Goal: Navigation & Orientation: Find specific page/section

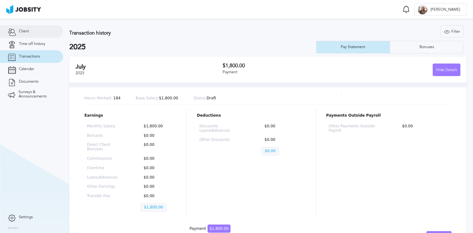
click at [28, 36] on link "Client" at bounding box center [31, 31] width 63 height 13
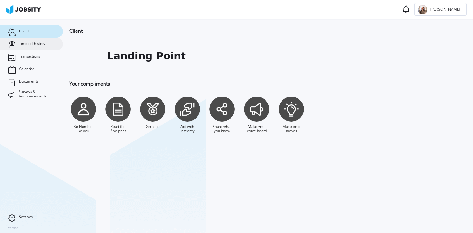
click at [25, 42] on span "Time off history" at bounding box center [32, 44] width 26 height 4
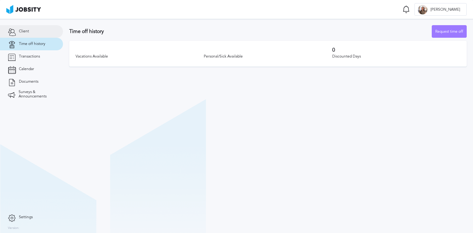
click at [21, 32] on span "Client" at bounding box center [24, 31] width 10 height 4
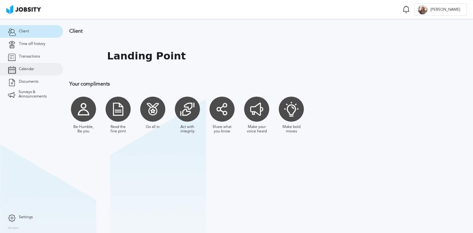
click at [21, 65] on link "Calendar" at bounding box center [31, 69] width 63 height 13
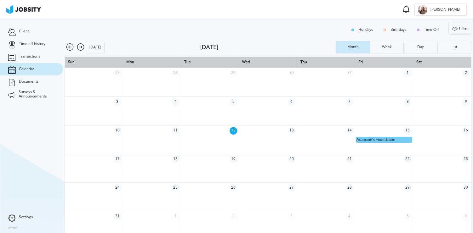
scroll to position [8, 0]
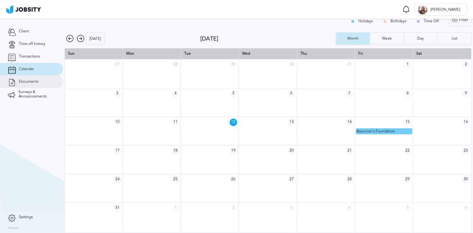
click at [23, 81] on span "Documents" at bounding box center [29, 82] width 20 height 4
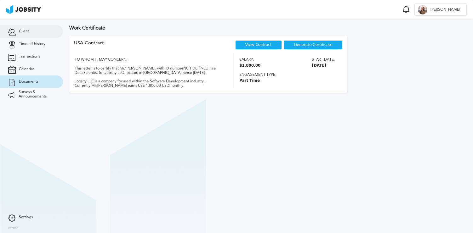
click at [20, 34] on link "Client" at bounding box center [31, 31] width 63 height 13
